Goal: Information Seeking & Learning: Learn about a topic

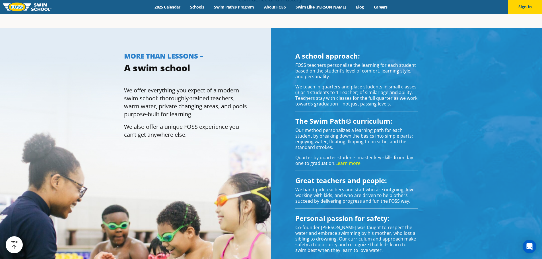
scroll to position [455, 0]
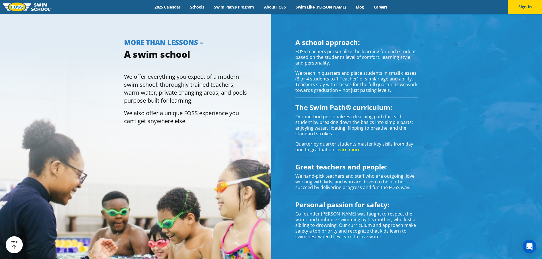
click at [353, 149] on link "Learn more." at bounding box center [348, 149] width 26 height 6
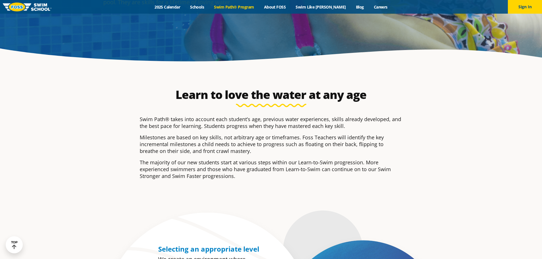
drag, startPoint x: 266, startPoint y: 174, endPoint x: 222, endPoint y: 131, distance: 62.0
click at [222, 131] on div "Swim Path® takes into account each student’s age, previous water experiences, s…" at bounding box center [271, 148] width 263 height 64
click at [221, 131] on div "Swim Path® takes into account each student’s age, previous water experiences, s…" at bounding box center [271, 148] width 263 height 64
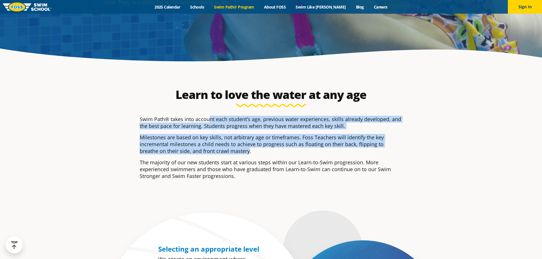
drag, startPoint x: 210, startPoint y: 120, endPoint x: 229, endPoint y: 154, distance: 38.8
click at [229, 154] on div "Swim Path® takes into account each student’s age, previous water experiences, s…" at bounding box center [271, 148] width 263 height 64
click at [229, 154] on p "Milestones are based on key skills, not arbitrary age or timeframes. Foss Teach…" at bounding box center [271, 144] width 263 height 20
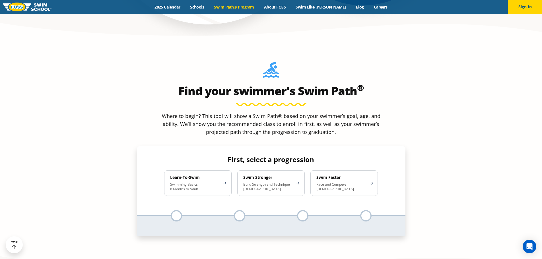
scroll to position [569, 0]
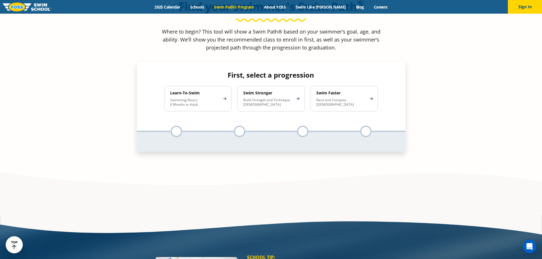
scroll to position [597, 0]
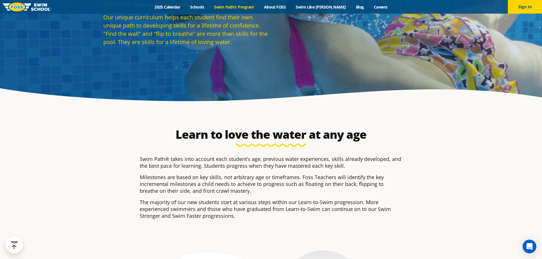
scroll to position [0, 0]
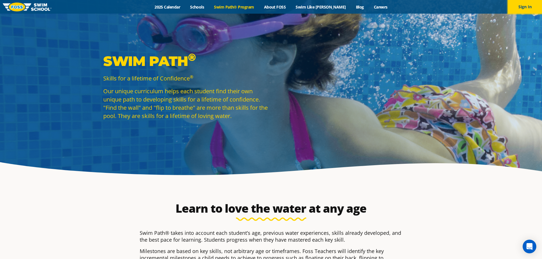
drag, startPoint x: 529, startPoint y: 5, endPoint x: 527, endPoint y: 31, distance: 26.8
click at [529, 5] on button "Sign In" at bounding box center [525, 7] width 34 height 14
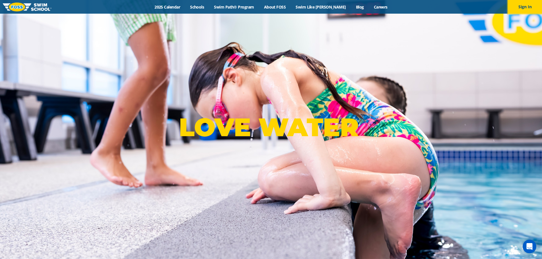
drag, startPoint x: 523, startPoint y: 6, endPoint x: 515, endPoint y: 35, distance: 29.8
click at [523, 6] on button "Sign In" at bounding box center [525, 7] width 34 height 14
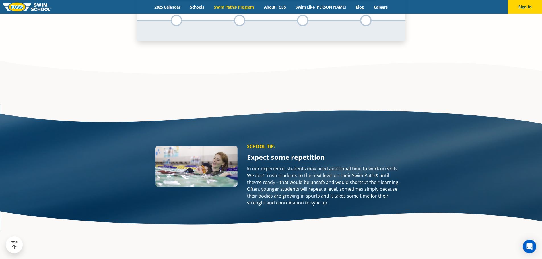
scroll to position [540, 0]
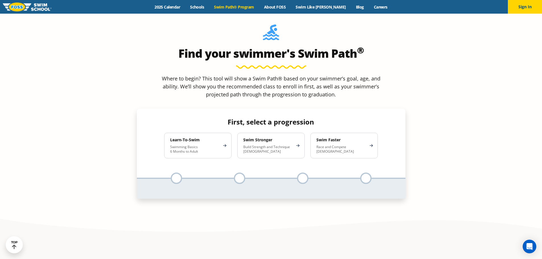
drag, startPoint x: 191, startPoint y: 105, endPoint x: 197, endPoint y: 110, distance: 8.2
click at [192, 145] on p "Swimming Basics 6 Months to Adult" at bounding box center [195, 149] width 50 height 9
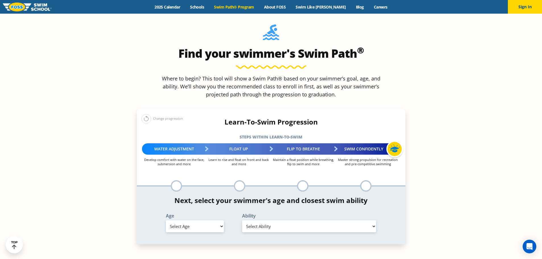
click at [220, 220] on select "Select Age 6 months - 1 year 1 year 2 years 3 years 4 years 5 years 6 years 7 y…" at bounding box center [195, 226] width 58 height 12
select select "2-years"
click at [166, 220] on select "Select Age 6 months - 1 year 1 year 2 years 3 years 4 years 5 years 6 years 7 y…" at bounding box center [195, 226] width 58 height 12
drag, startPoint x: 273, startPoint y: 176, endPoint x: 274, endPoint y: 179, distance: 3.3
click at [273, 220] on select "Select Ability First in-water experience Comfortable with water poured over the…" at bounding box center [309, 226] width 134 height 12
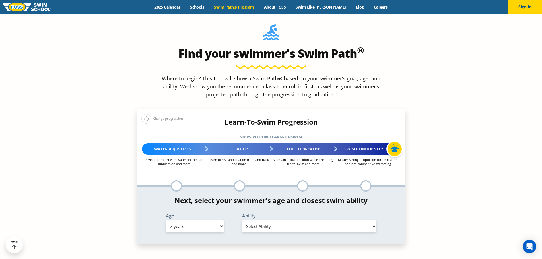
select select "2-years-comfortable-with-water-poured-over-face-eyes-and-ears-and-with-ears-in-…"
click at [242, 220] on select "Select Ability First in-water experience Comfortable with water poured over the…" at bounding box center [309, 226] width 134 height 12
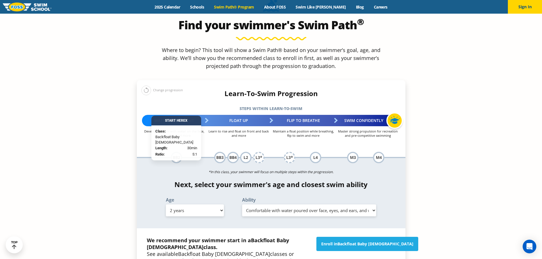
scroll to position [683, 0]
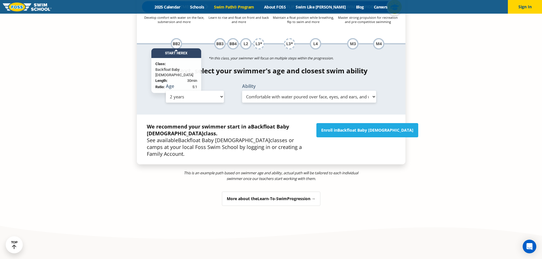
click at [252, 192] on div "More about the Learn-To-Swim Progression →" at bounding box center [271, 199] width 98 height 14
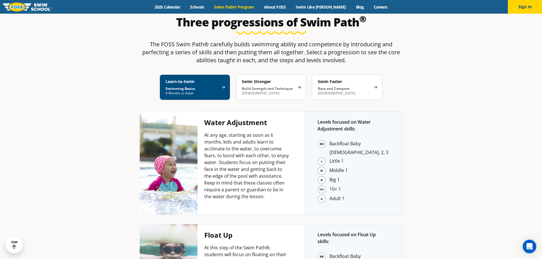
scroll to position [1108, 0]
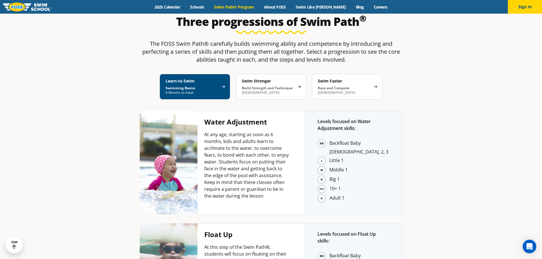
drag, startPoint x: 367, startPoint y: 82, endPoint x: 369, endPoint y: 88, distance: 6.8
click at [369, 139] on li "Backfloat Baby 1, 2, 3" at bounding box center [358, 147] width 59 height 17
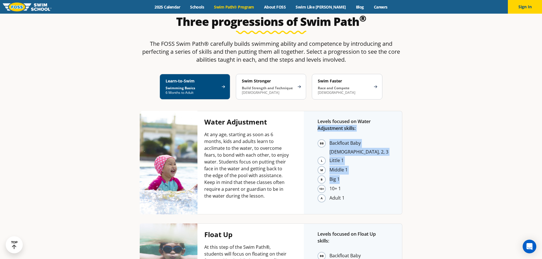
drag, startPoint x: 370, startPoint y: 66, endPoint x: 374, endPoint y: 117, distance: 51.3
click at [372, 115] on div "Levels focused on Water Adjustment skills: Backfloat Baby 1, 2, 3 Little 1 Midd…" at bounding box center [353, 163] width 98 height 104
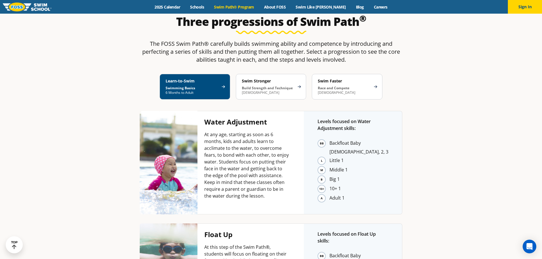
click at [386, 194] on li "Adult 1" at bounding box center [358, 198] width 59 height 9
drag, startPoint x: 260, startPoint y: 183, endPoint x: 264, endPoint y: 196, distance: 14.1
drag, startPoint x: 272, startPoint y: 212, endPoint x: 272, endPoint y: 202, distance: 10.0
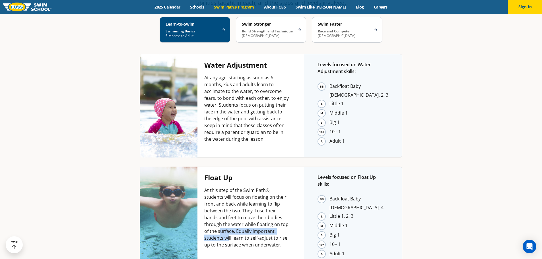
drag, startPoint x: 265, startPoint y: 156, endPoint x: 268, endPoint y: 162, distance: 6.4
click at [268, 187] on p "At this step of the Swim Path®, students will focus on floating on their front …" at bounding box center [247, 217] width 86 height 61
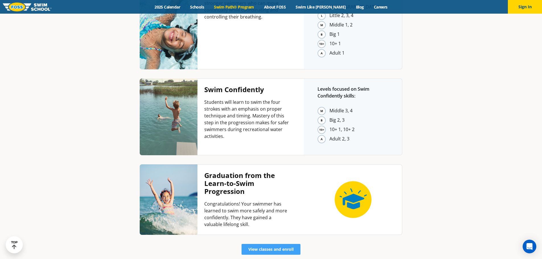
scroll to position [1534, 0]
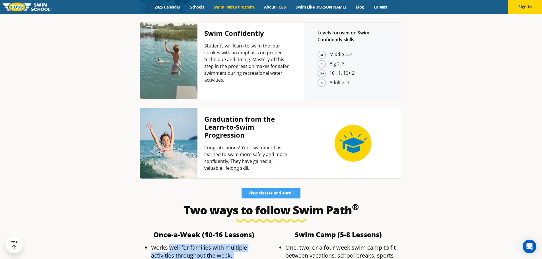
drag, startPoint x: 170, startPoint y: 187, endPoint x: 196, endPoint y: 214, distance: 37.4
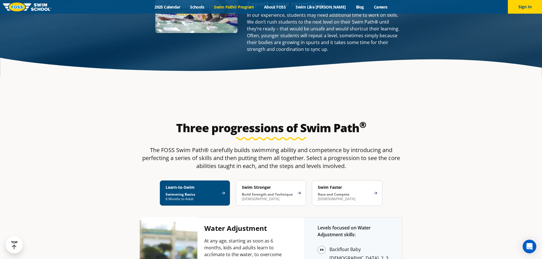
scroll to position [909, 0]
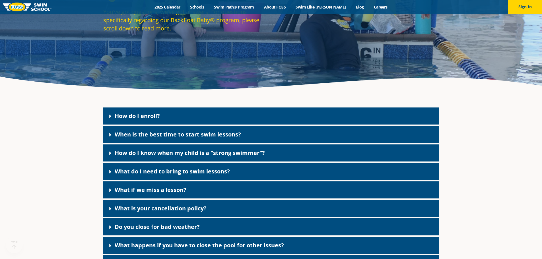
scroll to position [142, 0]
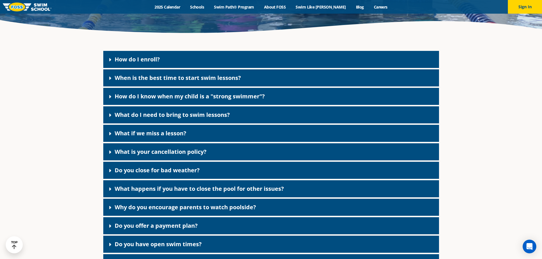
click at [169, 77] on link "When is the best time to start swim lessons?" at bounding box center [178, 78] width 126 height 8
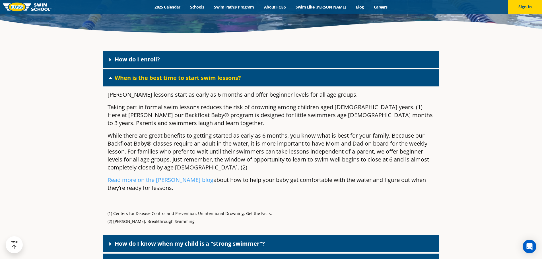
click at [181, 75] on link "When is the best time to start swim lessons?" at bounding box center [178, 78] width 126 height 8
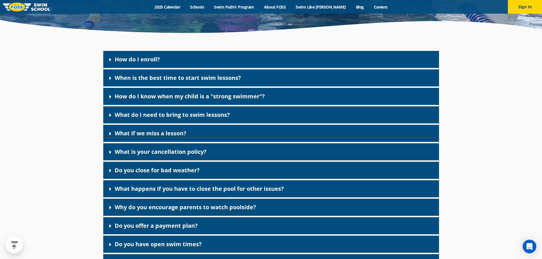
click at [185, 94] on link "How do I know when my child is a "strong swimmer"?" at bounding box center [190, 96] width 150 height 8
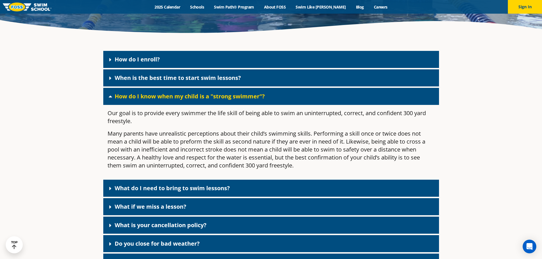
click at [185, 94] on link "How do I know when my child is a "strong swimmer"?" at bounding box center [190, 96] width 150 height 8
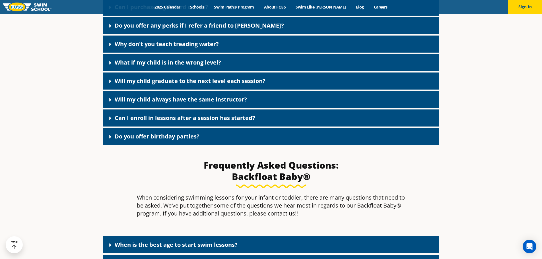
scroll to position [398, 0]
click at [141, 128] on div "Do you offer birthday parties?" at bounding box center [271, 136] width 336 height 17
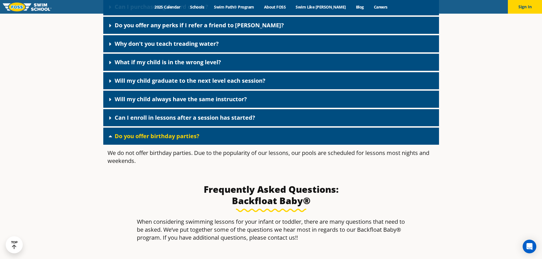
click at [145, 135] on link "Do you offer birthday parties?" at bounding box center [157, 136] width 85 height 8
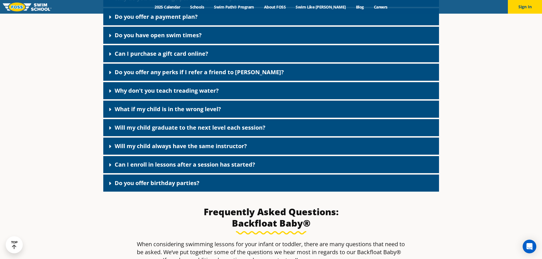
scroll to position [341, 0]
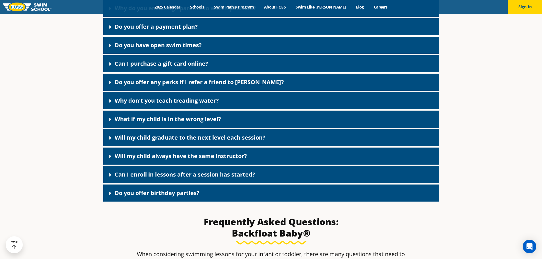
click at [230, 104] on div "Why don't you teach treading water?" at bounding box center [271, 100] width 336 height 17
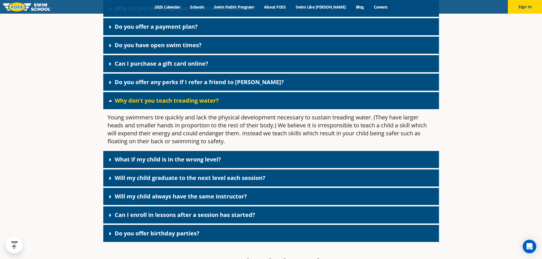
click at [127, 100] on link "Why don't you teach treading water?" at bounding box center [167, 101] width 104 height 8
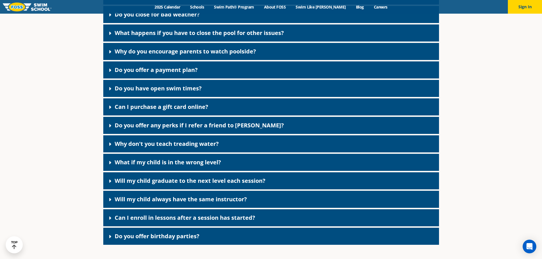
scroll to position [284, 0]
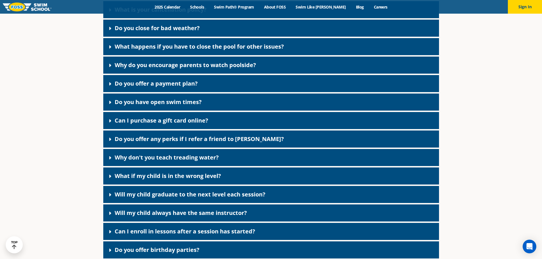
click at [224, 65] on link "Why do you encourage parents to watch poolside?" at bounding box center [185, 65] width 141 height 8
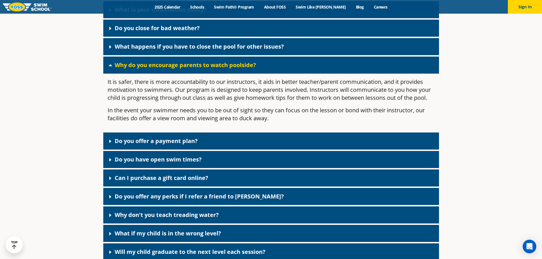
click at [224, 65] on link "Why do you encourage parents to watch poolside?" at bounding box center [185, 65] width 141 height 8
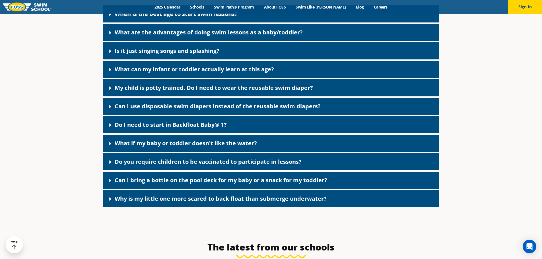
scroll to position [626, 0]
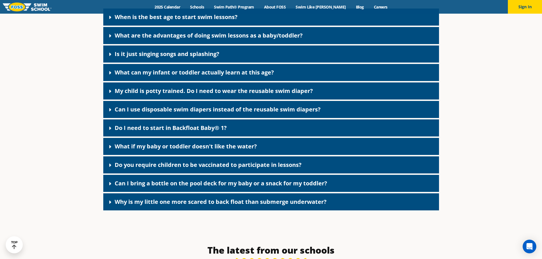
click at [259, 89] on link "My child is potty trained. Do I need to wear the reusable swim diaper?" at bounding box center [214, 91] width 198 height 8
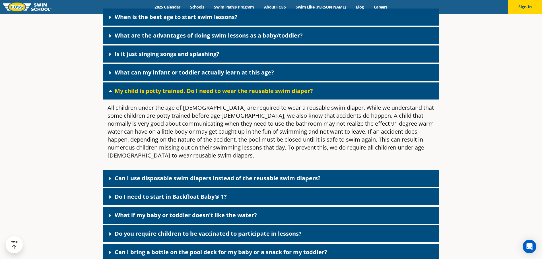
click at [259, 89] on link "My child is potty trained. Do I need to wear the reusable swim diaper?" at bounding box center [214, 91] width 198 height 8
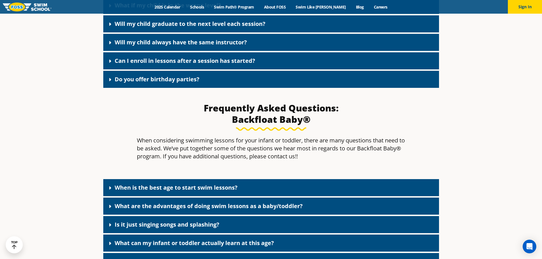
scroll to position [683, 0]
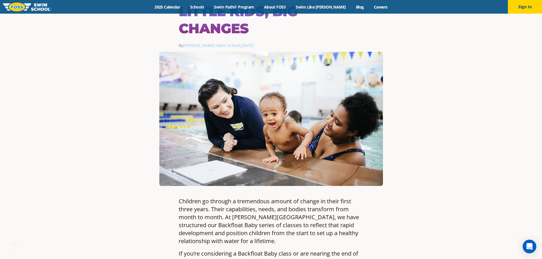
scroll to position [57, 0]
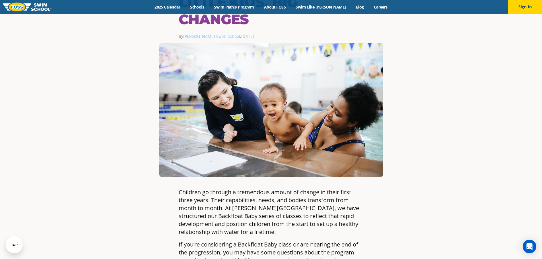
drag, startPoint x: 346, startPoint y: 214, endPoint x: 331, endPoint y: 208, distance: 17.0
click at [334, 209] on p "Children go through a tremendous amount of change in their first three years. T…" at bounding box center [271, 212] width 185 height 48
click at [331, 208] on p "Children go through a tremendous amount of change in their first three years. T…" at bounding box center [271, 212] width 185 height 48
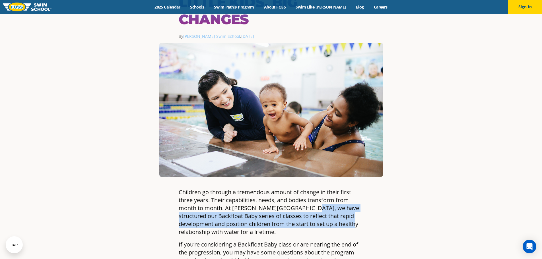
drag, startPoint x: 331, startPoint y: 208, endPoint x: 337, endPoint y: 222, distance: 15.8
click at [337, 222] on p "Children go through a tremendous amount of change in their first three years. T…" at bounding box center [271, 212] width 185 height 48
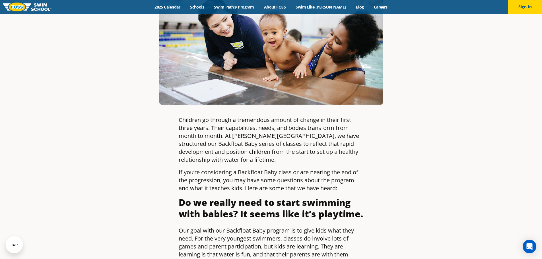
scroll to position [142, 0]
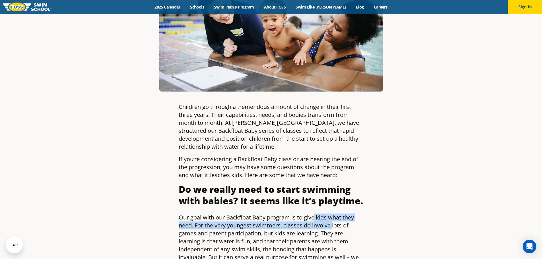
drag, startPoint x: 333, startPoint y: 229, endPoint x: 298, endPoint y: 199, distance: 46.3
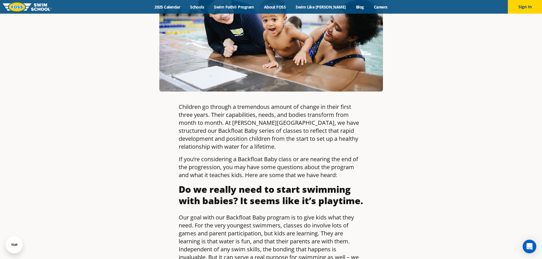
click at [298, 199] on strong "Do we really need to start swimming with babies? It seems like it’s playtime." at bounding box center [271, 195] width 184 height 24
drag, startPoint x: 296, startPoint y: 187, endPoint x: 300, endPoint y: 202, distance: 15.8
click at [300, 202] on strong "Do we really need to start swimming with babies? It seems like it’s playtime." at bounding box center [271, 195] width 184 height 24
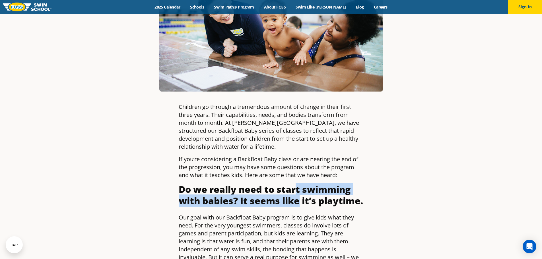
click at [300, 202] on strong "Do we really need to start swimming with babies? It seems like it’s playtime." at bounding box center [271, 195] width 184 height 24
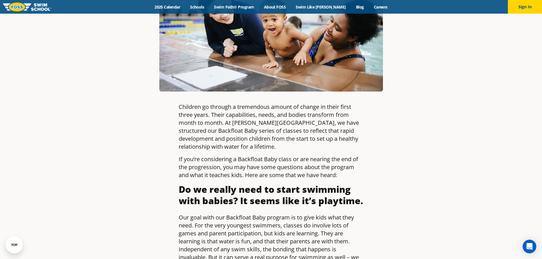
drag, startPoint x: 306, startPoint y: 218, endPoint x: 300, endPoint y: 202, distance: 16.7
click at [300, 202] on strong "Do we really need to start swimming with babies? It seems like it’s playtime." at bounding box center [271, 195] width 184 height 24
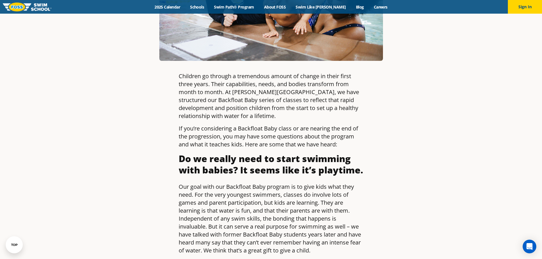
scroll to position [199, 0]
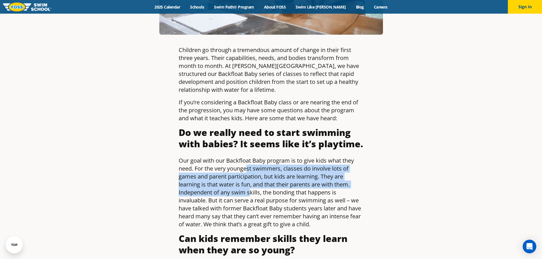
drag, startPoint x: 248, startPoint y: 169, endPoint x: 252, endPoint y: 194, distance: 24.8
click at [252, 194] on p "Our goal with our Backfloat Baby program is to give kids what they need. For th…" at bounding box center [271, 193] width 185 height 72
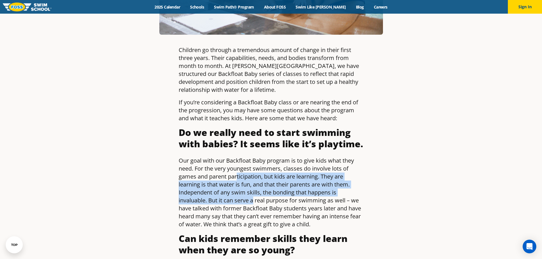
drag, startPoint x: 255, startPoint y: 198, endPoint x: 231, endPoint y: 173, distance: 34.6
click at [231, 173] on p "Our goal with our Backfloat Baby program is to give kids what they need. For th…" at bounding box center [271, 193] width 185 height 72
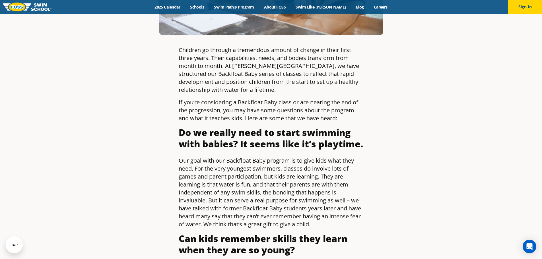
click at [230, 172] on p "Our goal with our Backfloat Baby program is to give kids what they need. For th…" at bounding box center [271, 193] width 185 height 72
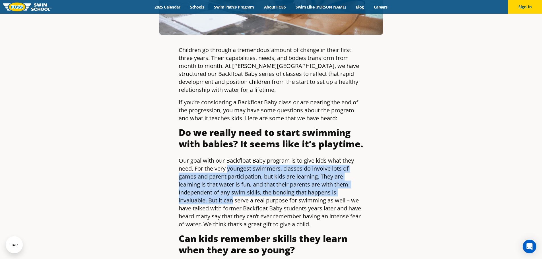
drag, startPoint x: 229, startPoint y: 169, endPoint x: 234, endPoint y: 204, distance: 34.8
click at [234, 204] on p "Our goal with our Backfloat Baby program is to give kids what they need. For th…" at bounding box center [271, 193] width 185 height 72
drag, startPoint x: 237, startPoint y: 204, endPoint x: 211, endPoint y: 174, distance: 39.5
click at [211, 174] on p "Our goal with our Backfloat Baby program is to give kids what they need. For th…" at bounding box center [271, 193] width 185 height 72
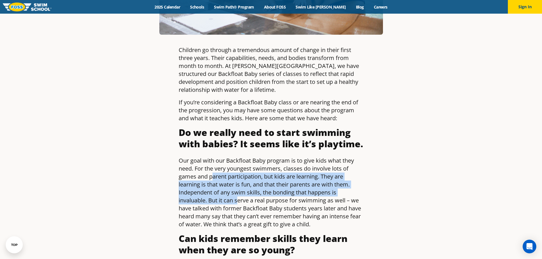
click at [211, 174] on p "Our goal with our Backfloat Baby program is to give kids what they need. For th…" at bounding box center [271, 193] width 185 height 72
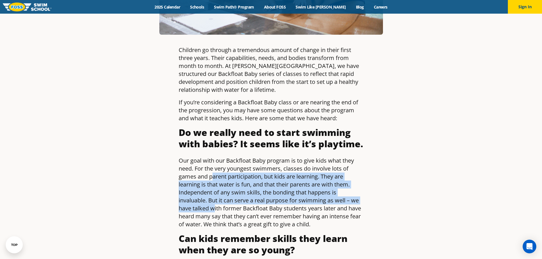
drag, startPoint x: 212, startPoint y: 173, endPoint x: 216, endPoint y: 206, distance: 33.0
click at [216, 206] on p "Our goal with our Backfloat Baby program is to give kids what they need. For th…" at bounding box center [271, 193] width 185 height 72
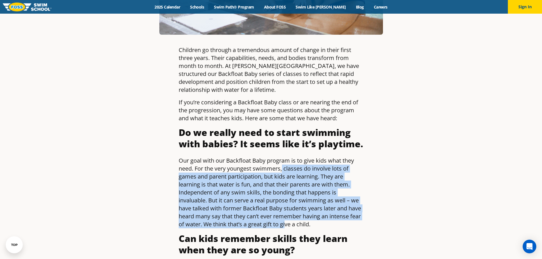
drag, startPoint x: 282, startPoint y: 166, endPoint x: 287, endPoint y: 222, distance: 55.9
click at [287, 222] on p "Our goal with our Backfloat Baby program is to give kids what they need. For th…" at bounding box center [271, 193] width 185 height 72
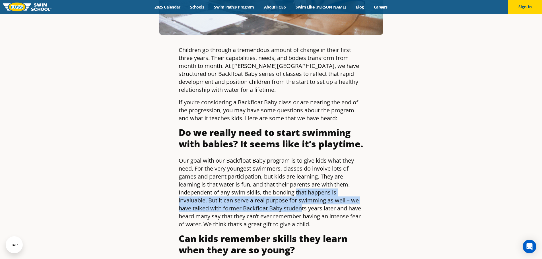
drag, startPoint x: 297, startPoint y: 190, endPoint x: 304, endPoint y: 210, distance: 20.9
click at [304, 210] on p "Our goal with our Backfloat Baby program is to give kids what they need. For th…" at bounding box center [271, 193] width 185 height 72
drag, startPoint x: 321, startPoint y: 191, endPoint x: 324, endPoint y: 206, distance: 14.5
click at [324, 206] on p "Our goal with our Backfloat Baby program is to give kids what they need. For th…" at bounding box center [271, 193] width 185 height 72
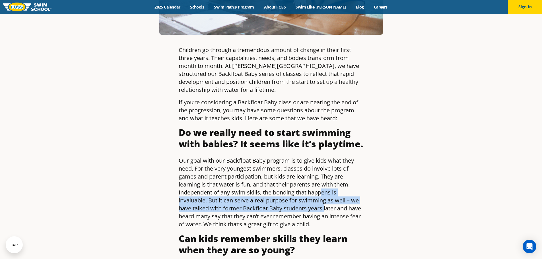
click at [324, 206] on p "Our goal with our Backfloat Baby program is to give kids what they need. For th…" at bounding box center [271, 193] width 185 height 72
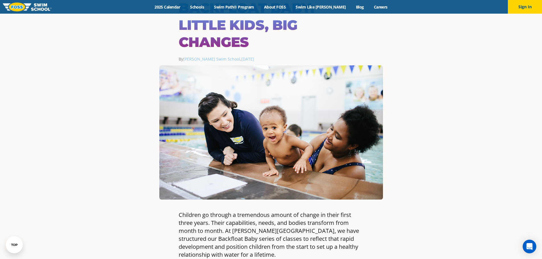
scroll to position [13, 0]
